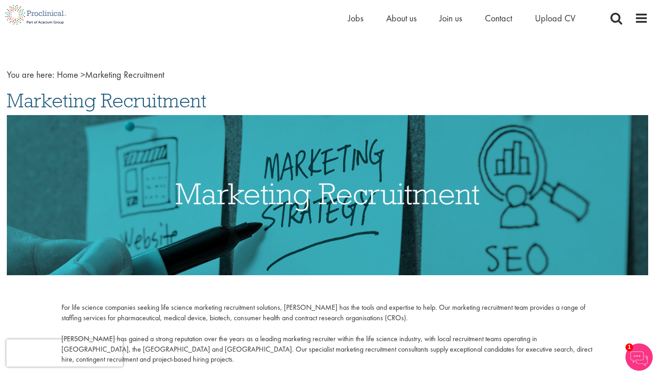
scroll to position [17, 0]
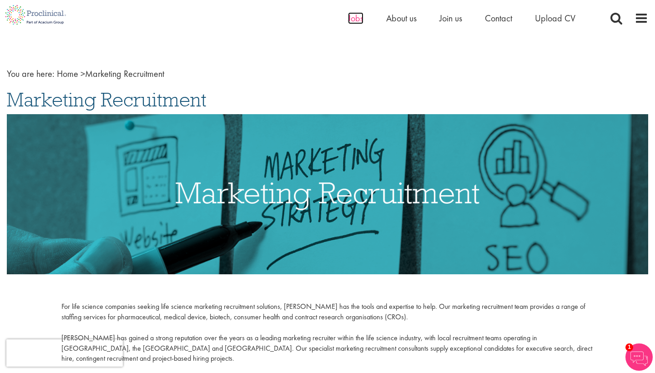
click at [352, 19] on span "Jobs" at bounding box center [355, 18] width 15 height 12
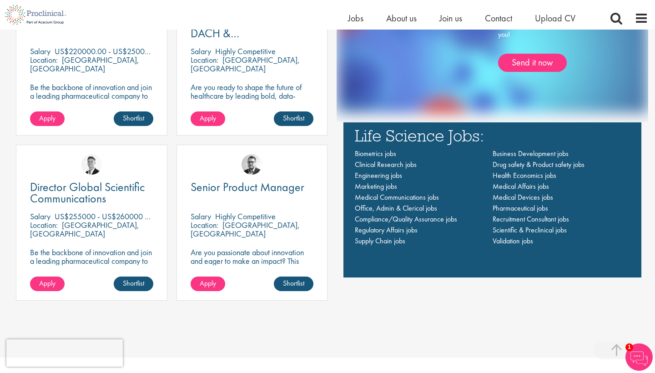
scroll to position [666, 0]
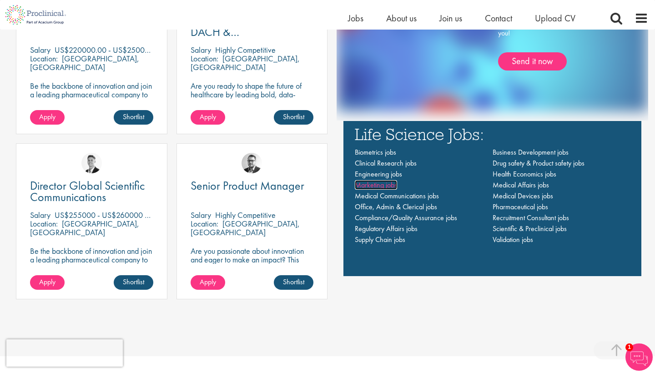
click at [376, 185] on span "Marketing jobs" at bounding box center [376, 185] width 42 height 10
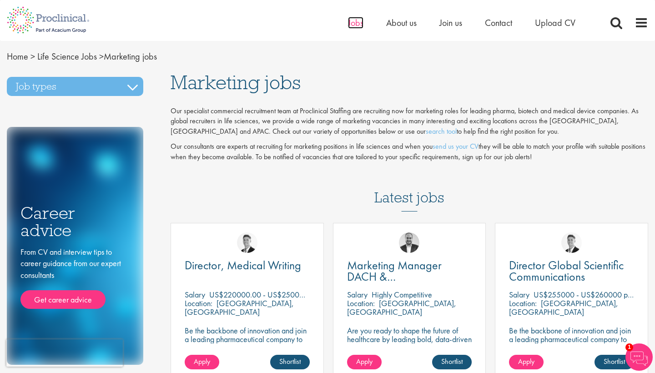
click at [354, 23] on span "Jobs" at bounding box center [355, 23] width 15 height 12
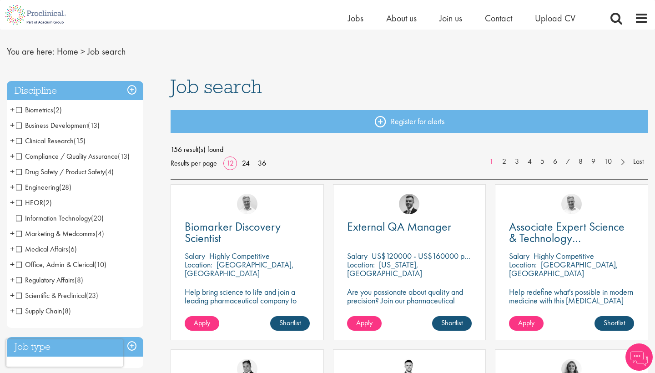
scroll to position [22, 0]
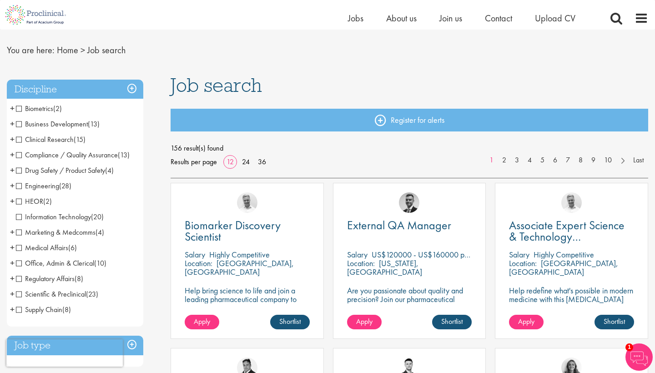
click at [20, 228] on span "Marketing & Medcomms" at bounding box center [56, 232] width 80 height 10
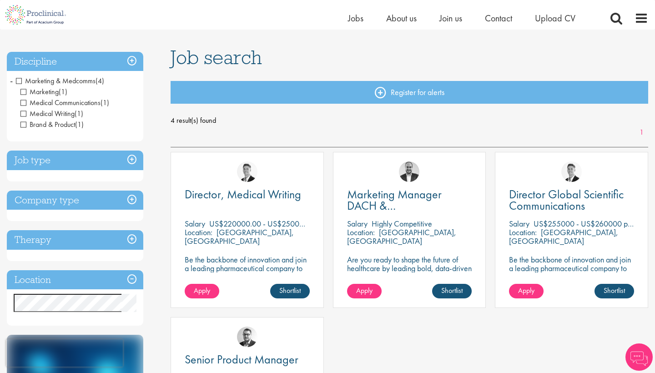
scroll to position [58, 0]
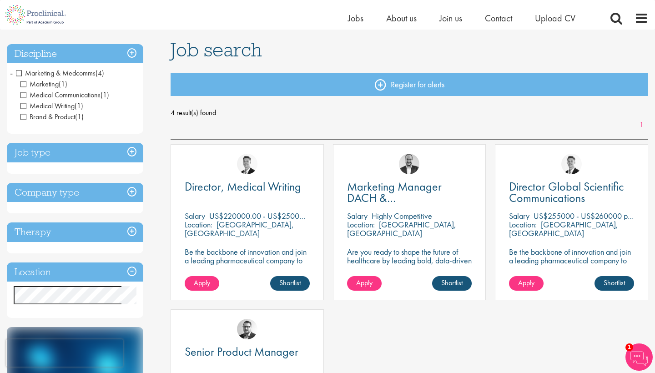
click at [81, 192] on h3 "Company type" at bounding box center [75, 193] width 136 height 20
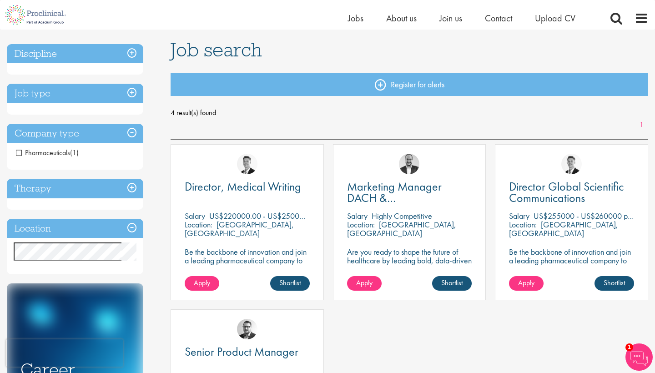
click at [91, 135] on h3 "Company type" at bounding box center [75, 134] width 136 height 20
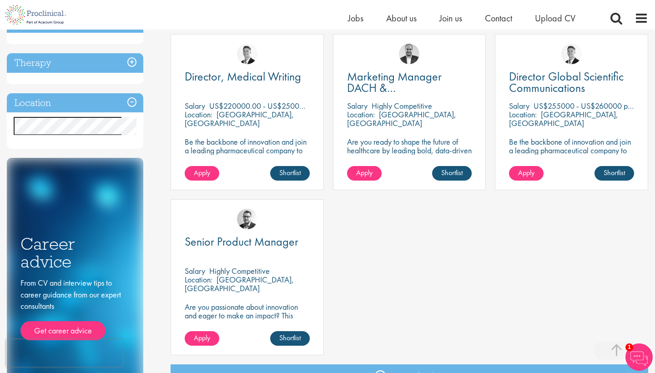
scroll to position [168, 0]
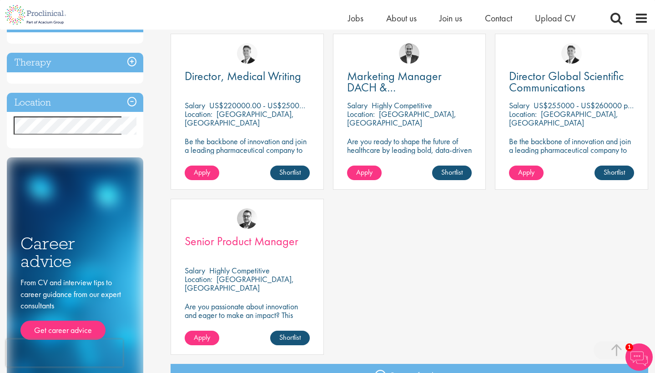
click at [265, 235] on span "Senior Product Manager" at bounding box center [242, 240] width 114 height 15
